Goal: Check status: Check status

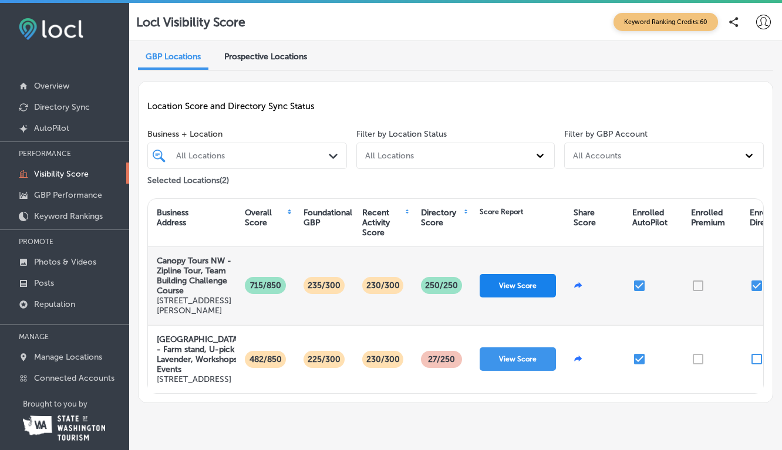
click at [514, 285] on button "View Score" at bounding box center [518, 285] width 76 height 23
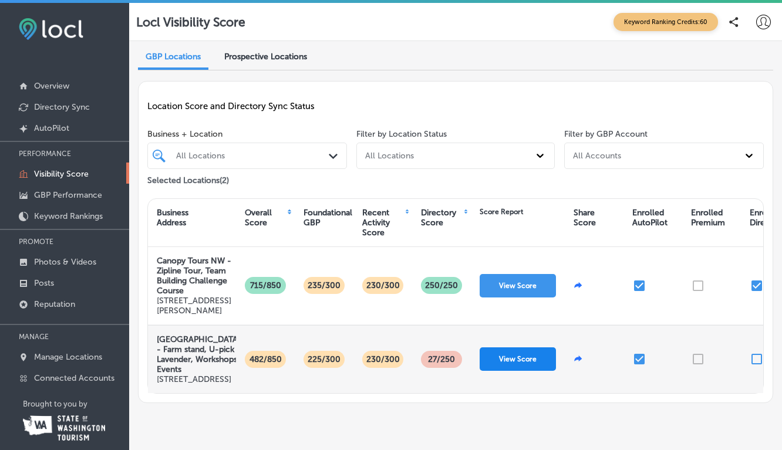
click at [507, 371] on button "View Score" at bounding box center [518, 359] width 76 height 23
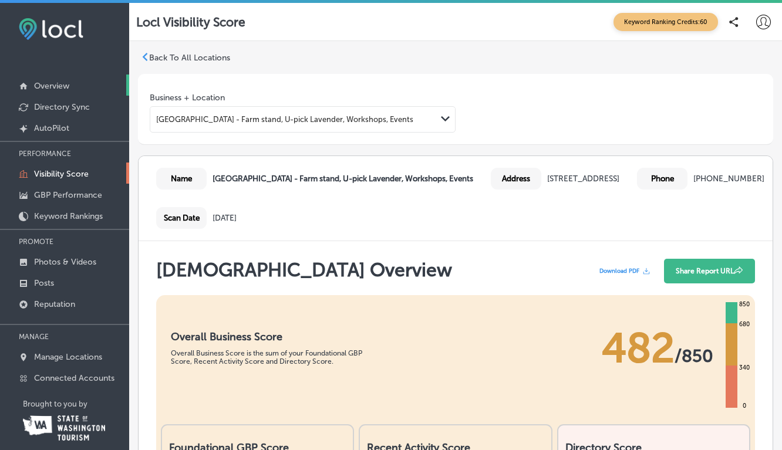
click at [42, 83] on p "Overview" at bounding box center [51, 86] width 35 height 10
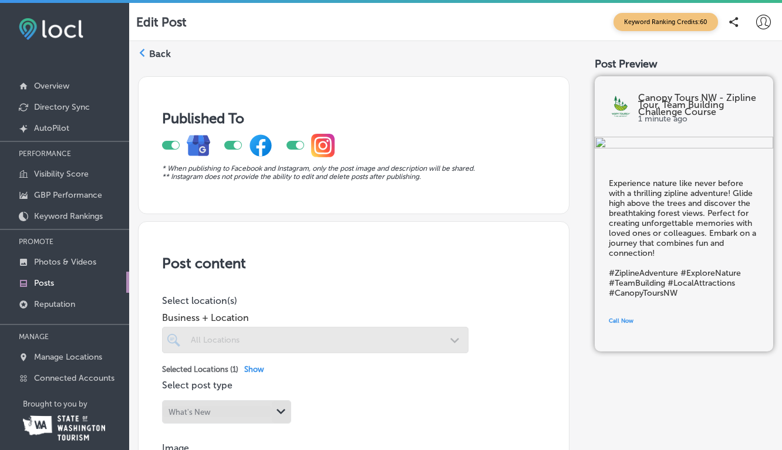
click at [146, 50] on div "Back" at bounding box center [154, 57] width 33 height 23
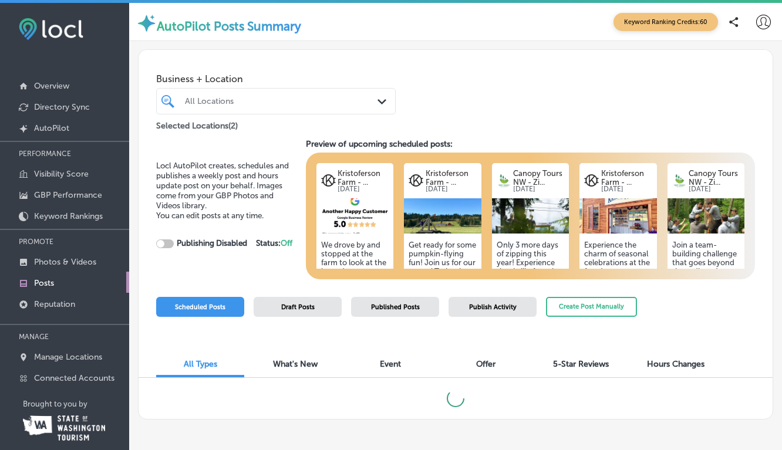
checkbox input "true"
